Goal: Information Seeking & Learning: Learn about a topic

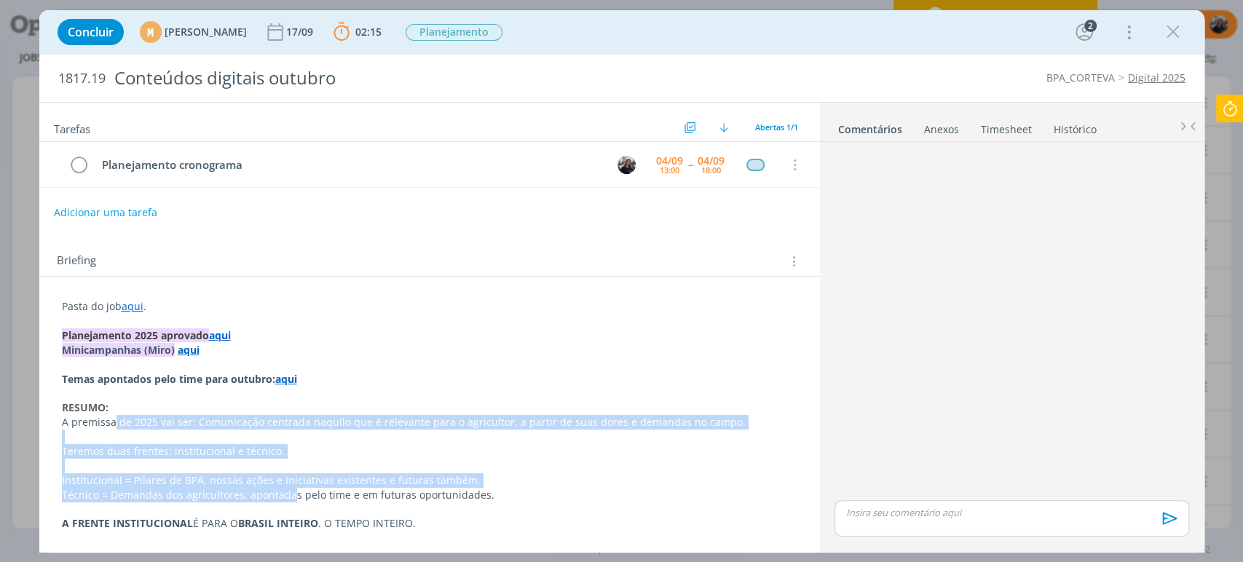
scroll to position [728, 0]
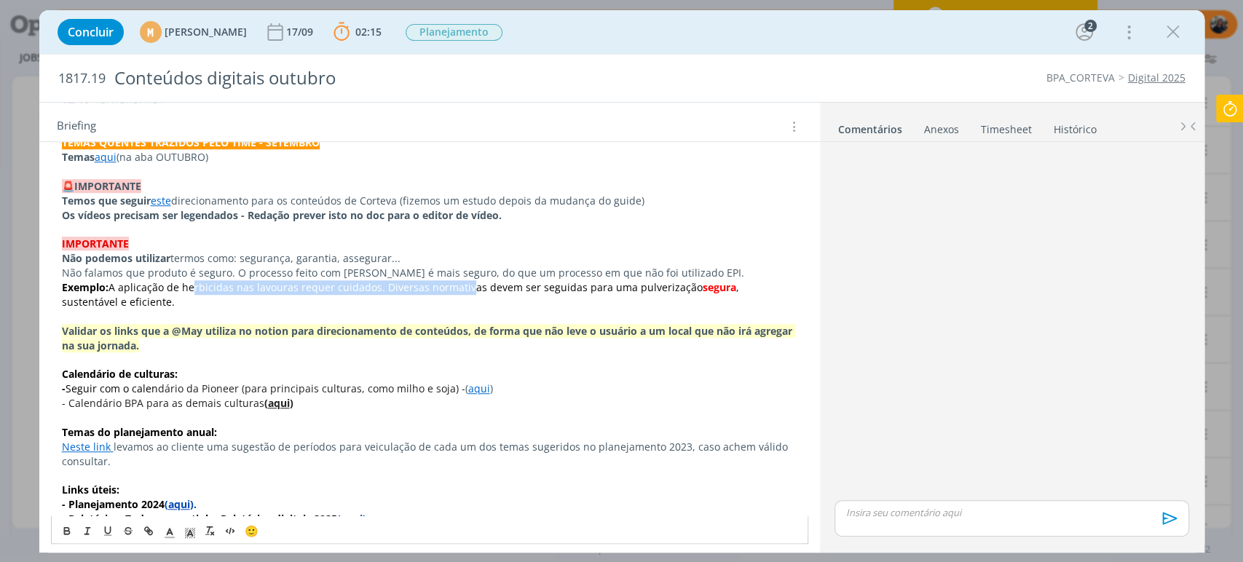
drag, startPoint x: 189, startPoint y: 285, endPoint x: 459, endPoint y: 284, distance: 269.5
click at [459, 284] on span "A aplicação de herbicidas nas lavouras requer cuidados. Diversas normativas dev…" at bounding box center [406, 287] width 594 height 14
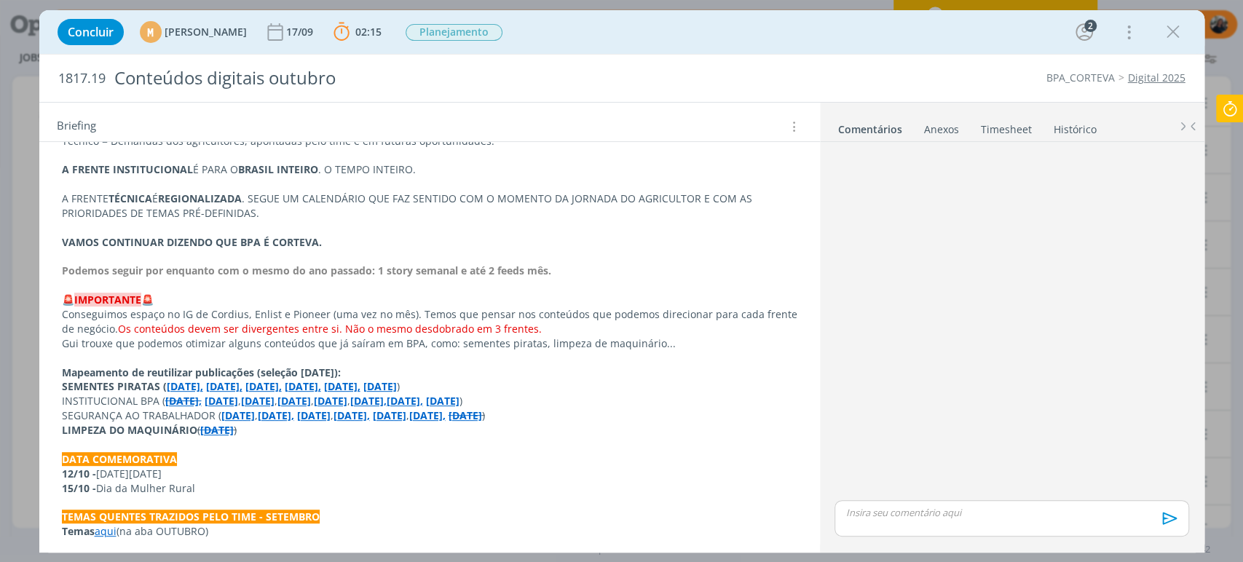
scroll to position [526, 0]
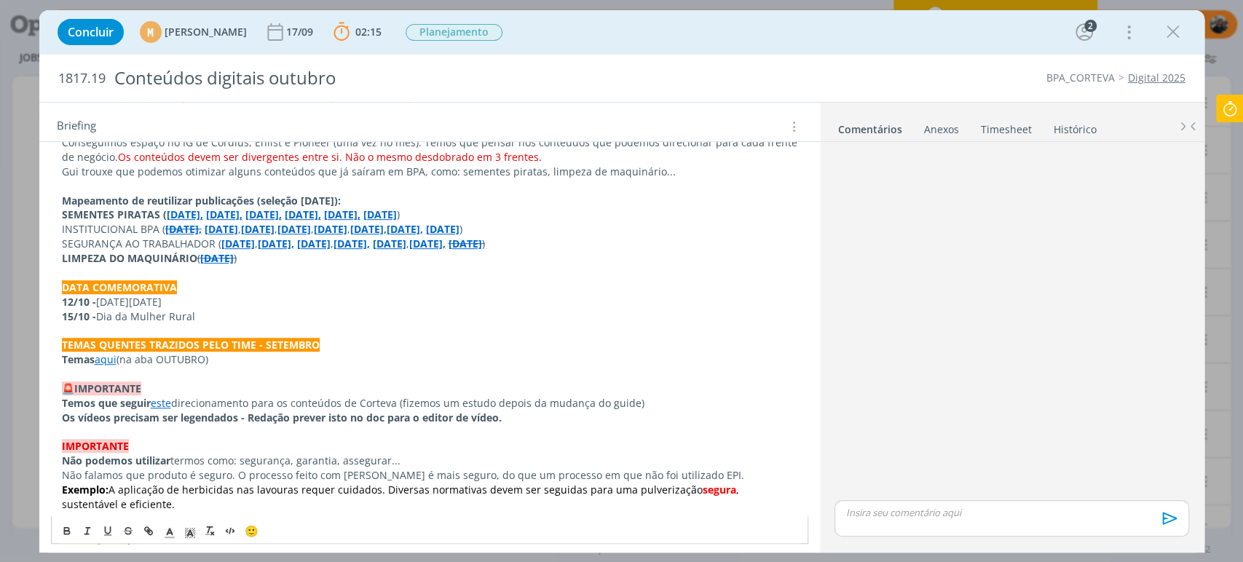
click at [248, 239] on strong "[DATE]" at bounding box center [238, 244] width 34 height 14
click at [235, 226] on strong "[DATE]" at bounding box center [222, 229] width 34 height 14
click at [245, 256] on link "[URL][DOMAIN_NAME]" at bounding box center [190, 257] width 110 height 19
click at [460, 231] on strong "[DATE]" at bounding box center [443, 229] width 34 height 14
click at [553, 253] on link "[URL][DOMAIN_NAME]" at bounding box center [512, 257] width 110 height 19
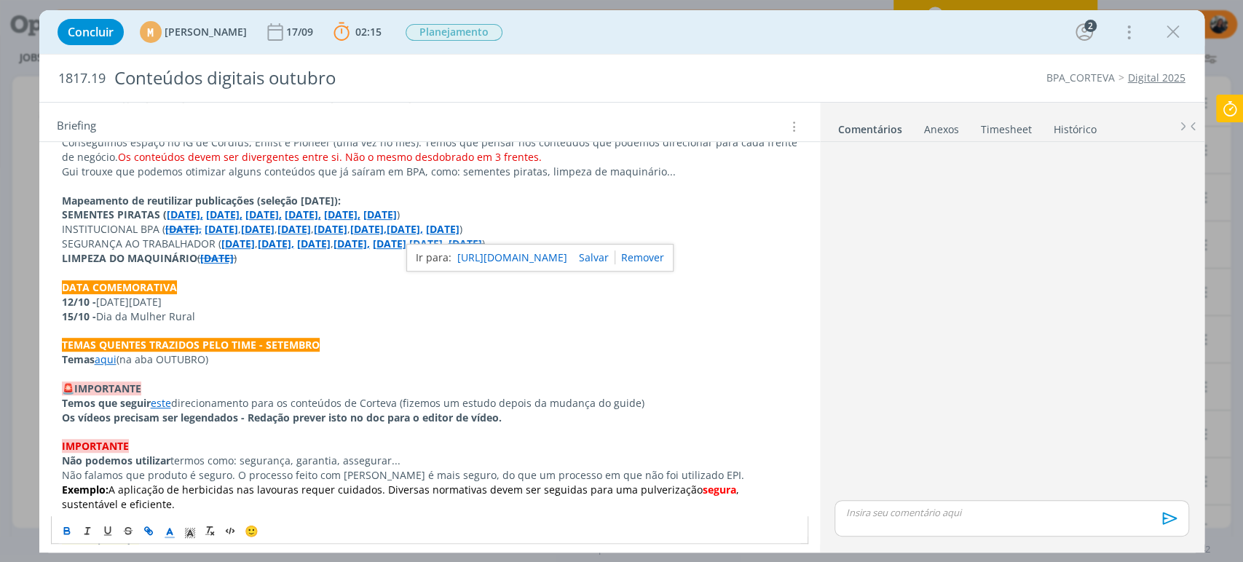
click at [387, 222] on strong "[DATE]," at bounding box center [368, 229] width 36 height 14
click at [446, 253] on link "[URL][DOMAIN_NAME]" at bounding box center [411, 257] width 110 height 19
click at [311, 222] on strong "[DATE]" at bounding box center [294, 229] width 34 height 14
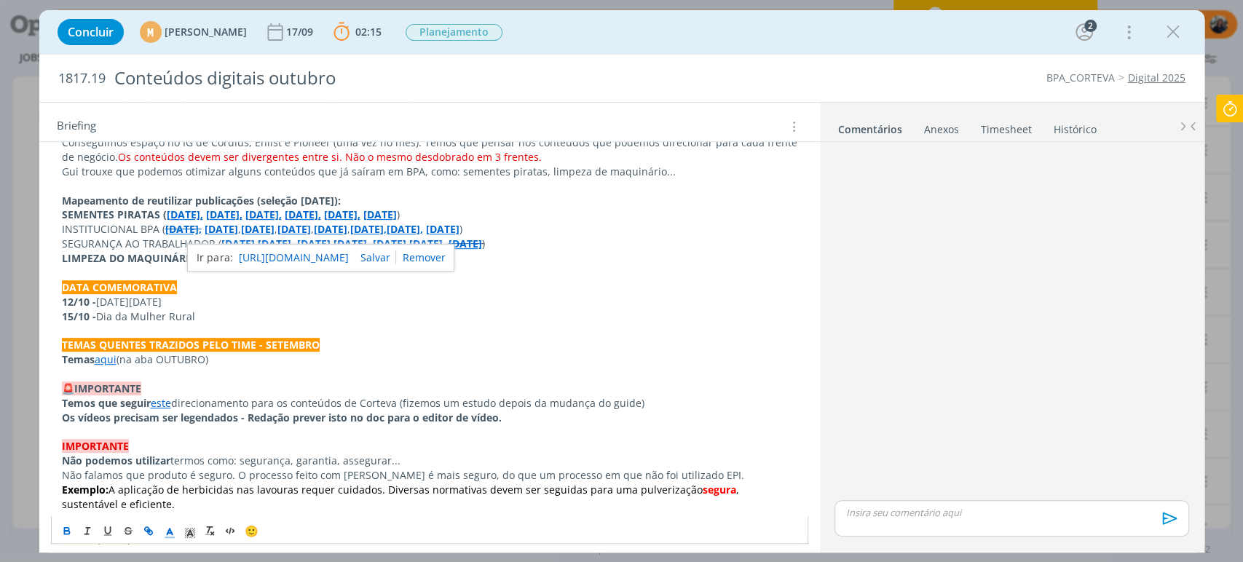
click at [348, 259] on link "[URL][DOMAIN_NAME]" at bounding box center [293, 257] width 110 height 19
click at [88, 226] on p "INSTITUCIONAL BPA ( [DATE], [DATE] , [DATE] , [DATE] , [DATE] , [DATE], [DATE],…" at bounding box center [430, 229] width 736 height 15
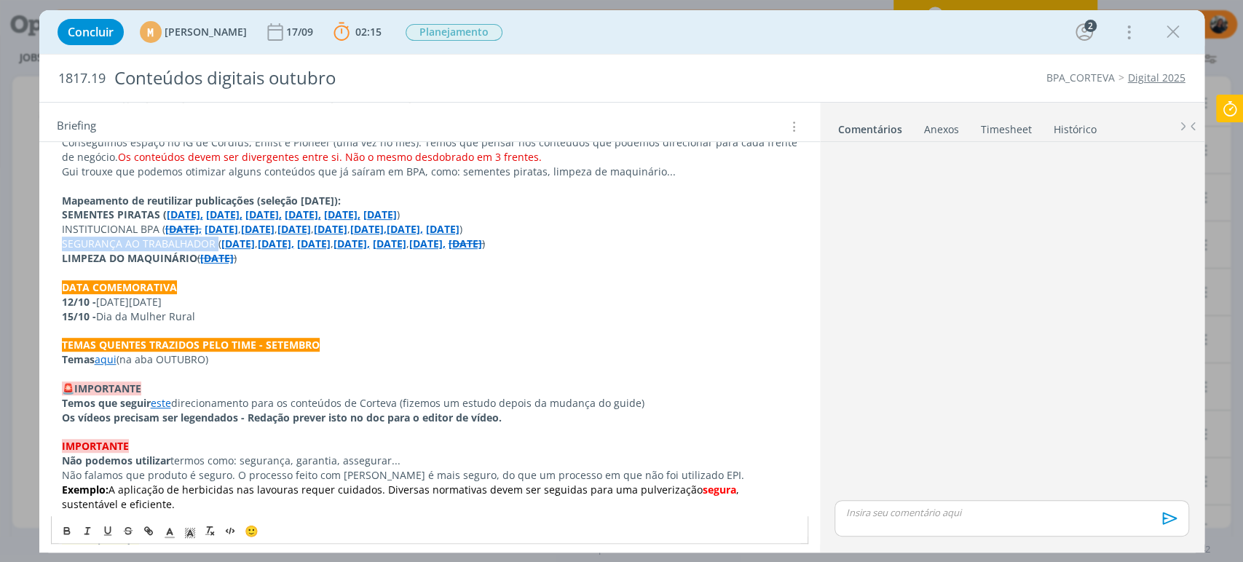
drag, startPoint x: 64, startPoint y: 240, endPoint x: 215, endPoint y: 249, distance: 151.1
click at [215, 249] on div "Pasta do job aqui . Planejamento 2025 aprovado aqui Minicampanhas (Miro) aqui T…" at bounding box center [429, 309] width 757 height 1082
click at [61, 527] on icon "dialog" at bounding box center [67, 531] width 12 height 12
drag, startPoint x: 60, startPoint y: 227, endPoint x: 157, endPoint y: 229, distance: 96.1
click at [157, 229] on p "INSTITUCIONAL BPA ( [DATE], [DATE] , [DATE] , [DATE] , [DATE] , [DATE], [DATE],…" at bounding box center [430, 229] width 736 height 15
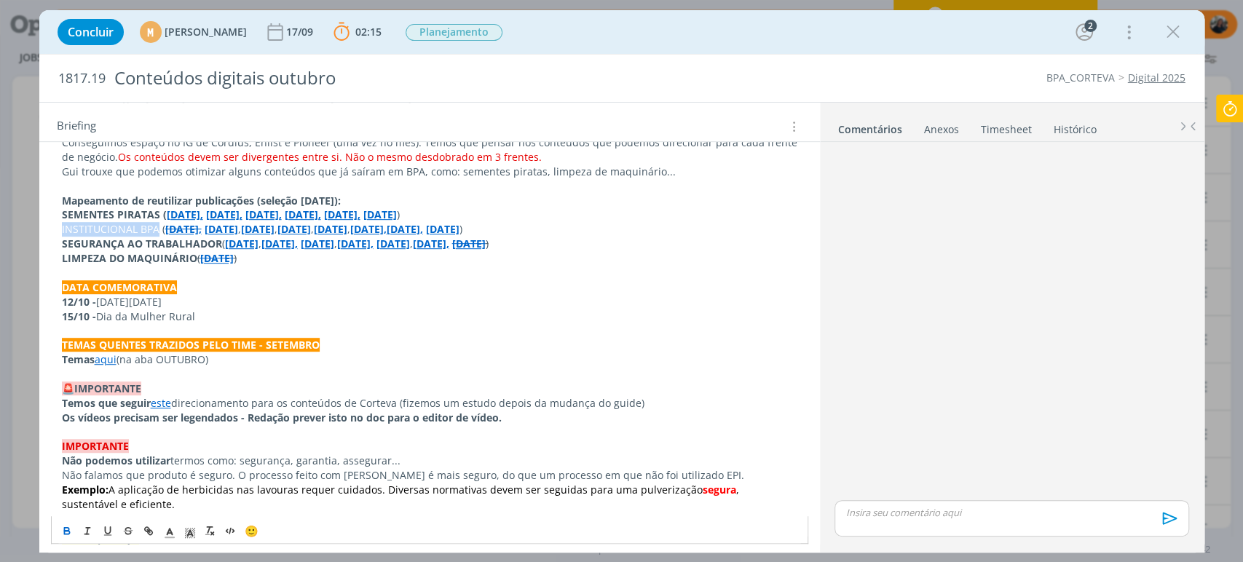
click at [64, 529] on icon "dialog" at bounding box center [66, 528] width 4 height 3
click at [422, 270] on p "dialog" at bounding box center [430, 273] width 736 height 15
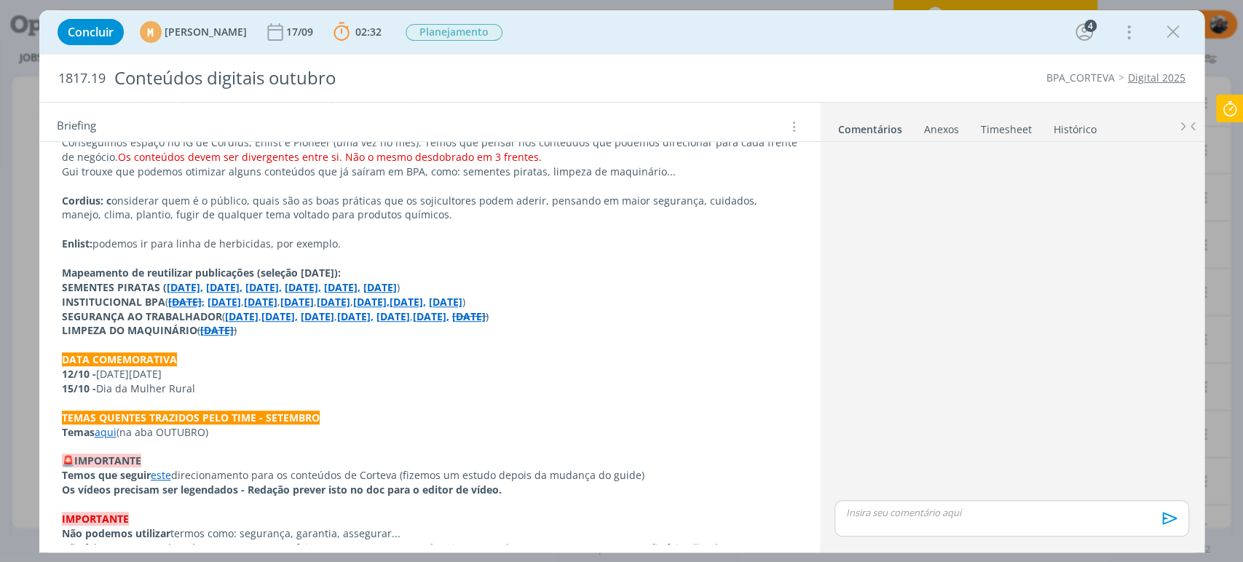
scroll to position [275, 0]
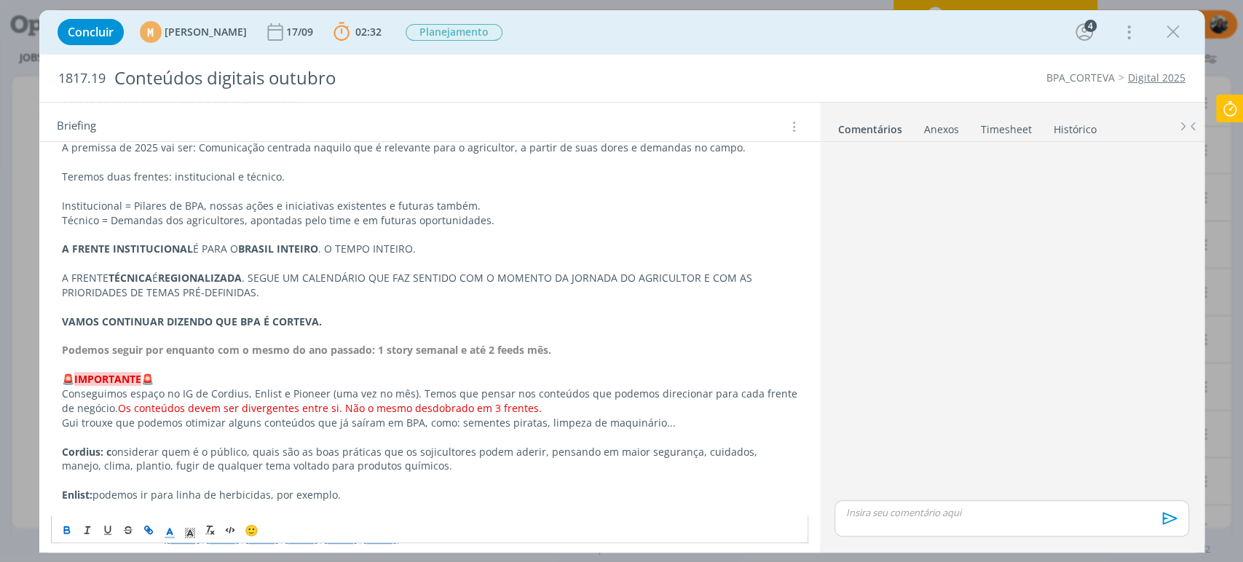
click at [1166, 25] on icon "dialog" at bounding box center [1173, 32] width 22 height 22
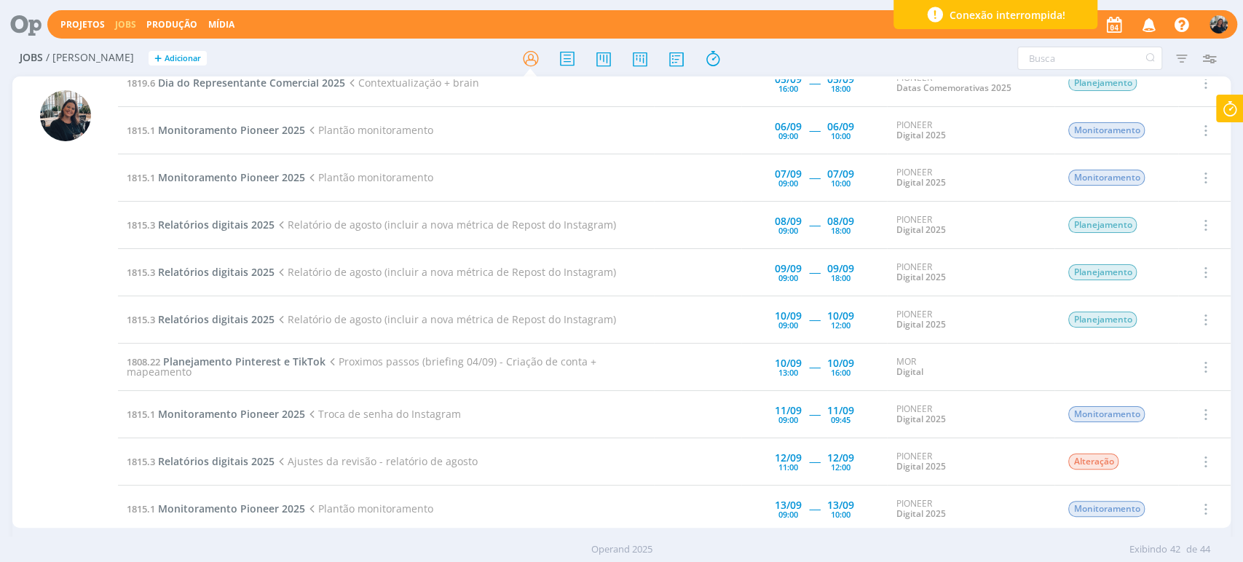
scroll to position [243, 0]
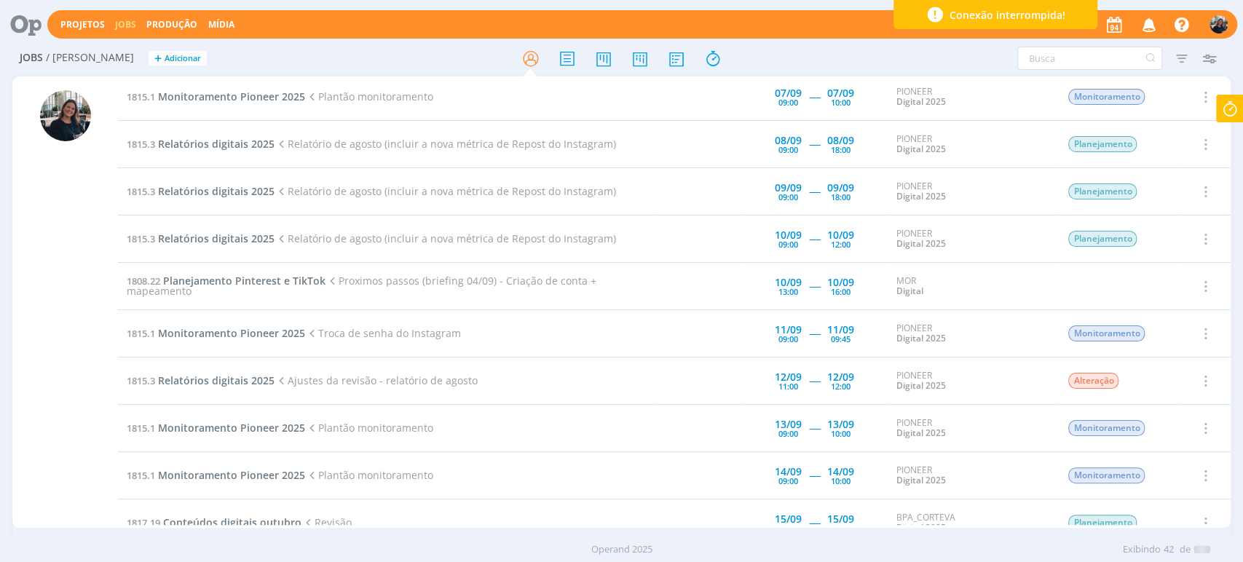
click at [996, 250] on td "PIONEER Digital 2025" at bounding box center [971, 239] width 168 height 47
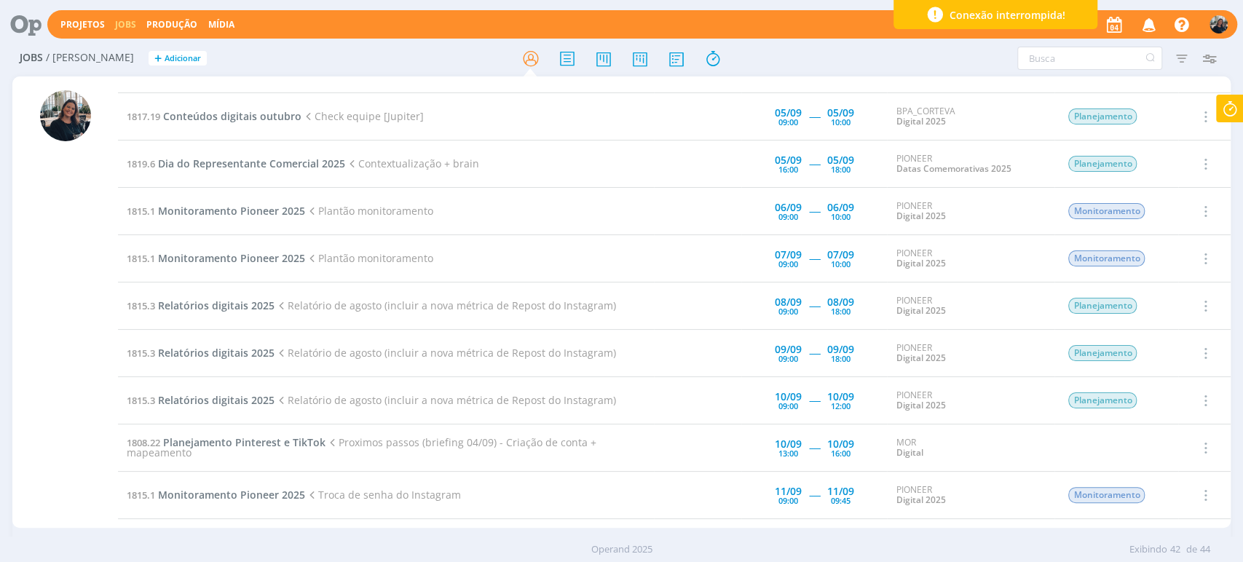
scroll to position [0, 0]
